Goal: Information Seeking & Learning: Learn about a topic

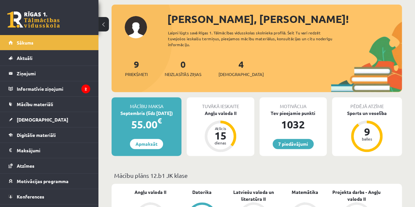
scroll to position [34, 0]
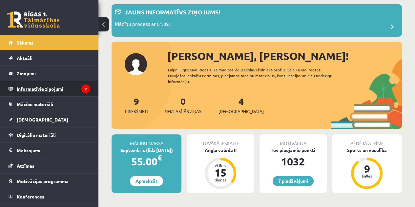
click at [57, 83] on legend "Informatīvie ziņojumi 2" at bounding box center [53, 88] width 73 height 15
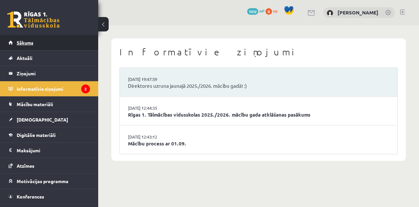
click at [61, 49] on link "Sākums" at bounding box center [50, 42] width 82 height 15
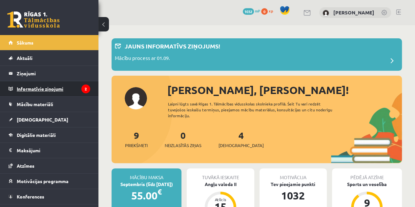
click at [66, 85] on legend "Informatīvie ziņojumi 2" at bounding box center [53, 88] width 73 height 15
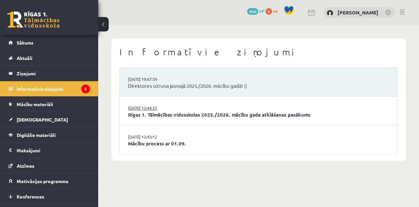
click at [154, 105] on link "[DATE] 12:44:35" at bounding box center [152, 108] width 49 height 7
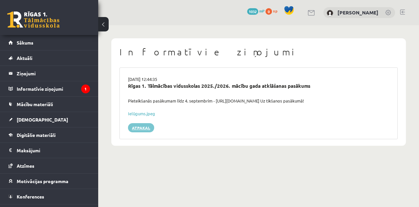
click at [146, 125] on link "Atpakaļ" at bounding box center [141, 127] width 26 height 9
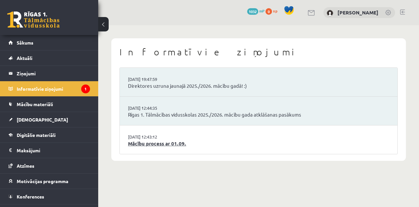
click at [146, 145] on link "Mācību process ar 01.09." at bounding box center [258, 144] width 261 height 8
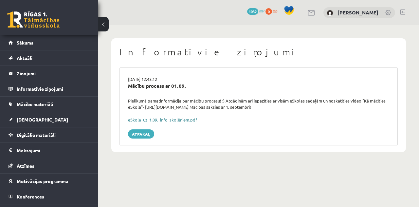
click at [147, 119] on link "eSkola_uz_1.09._info_skolēniem.pdf" at bounding box center [162, 120] width 69 height 6
click at [55, 46] on link "Sākums" at bounding box center [50, 42] width 82 height 15
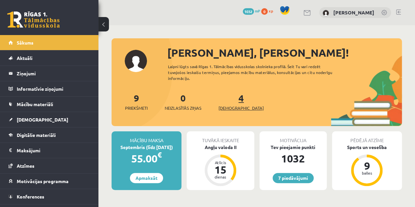
click at [231, 98] on link "4 Ieskaites" at bounding box center [240, 101] width 45 height 19
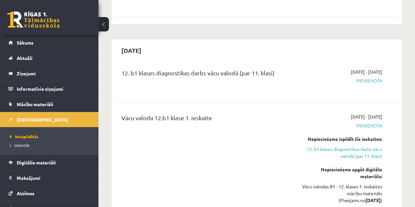
scroll to position [752, 0]
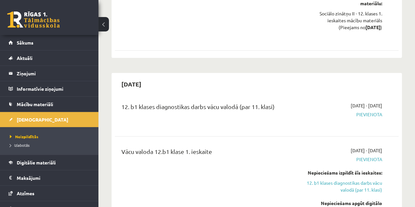
drag, startPoint x: 414, startPoint y: 37, endPoint x: 413, endPoint y: 33, distance: 4.1
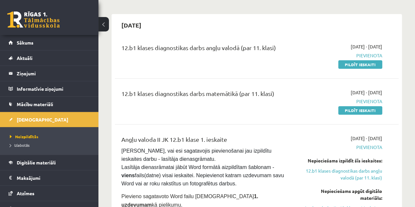
scroll to position [0, 0]
